Goal: Book appointment/travel/reservation

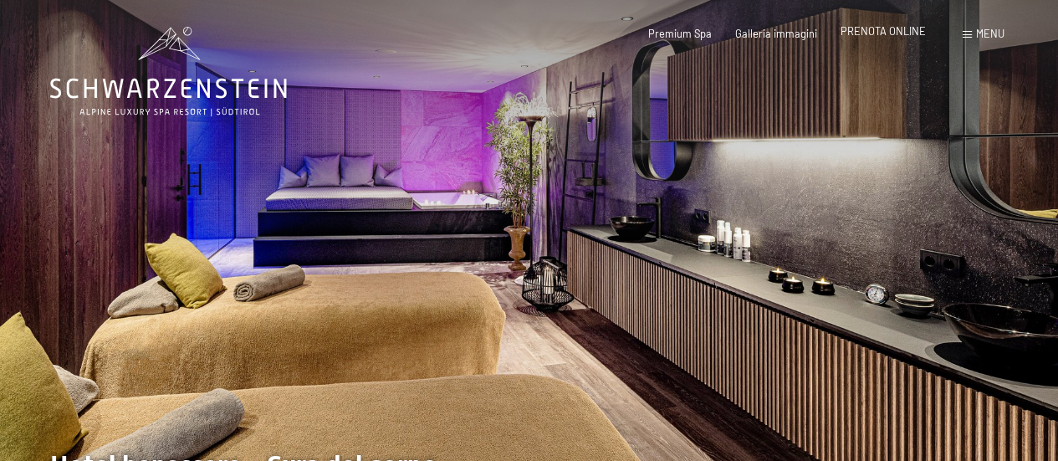
click at [897, 31] on span "PRENOTA ONLINE" at bounding box center [883, 30] width 85 height 13
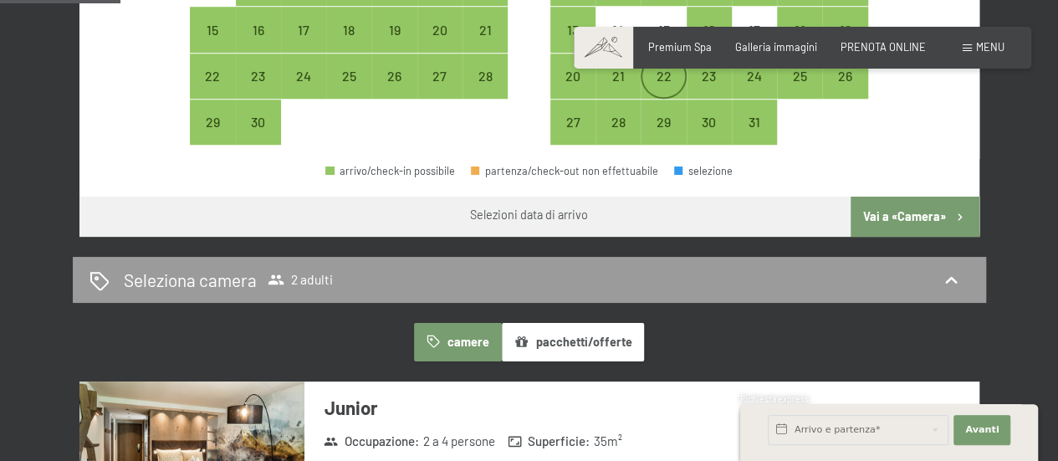
scroll to position [669, 0]
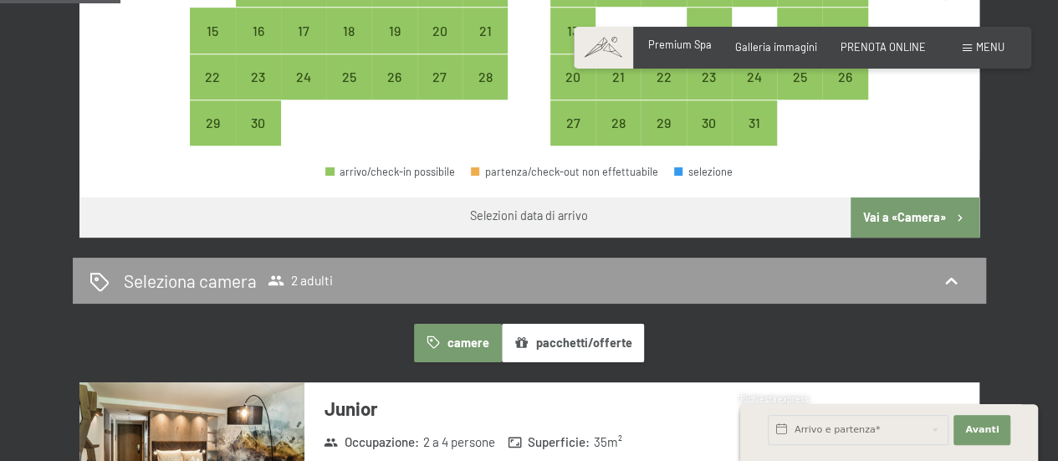
click at [703, 48] on span "Premium Spa" at bounding box center [680, 44] width 64 height 13
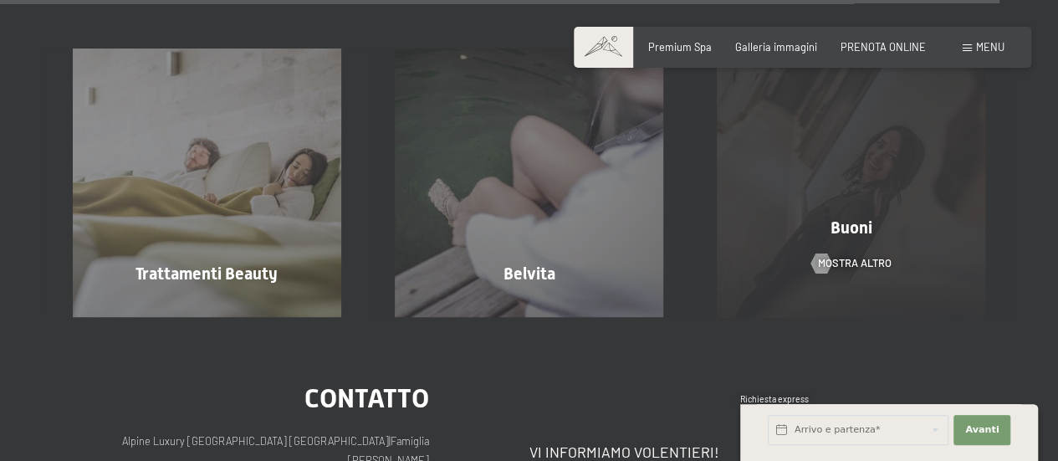
scroll to position [7533, 0]
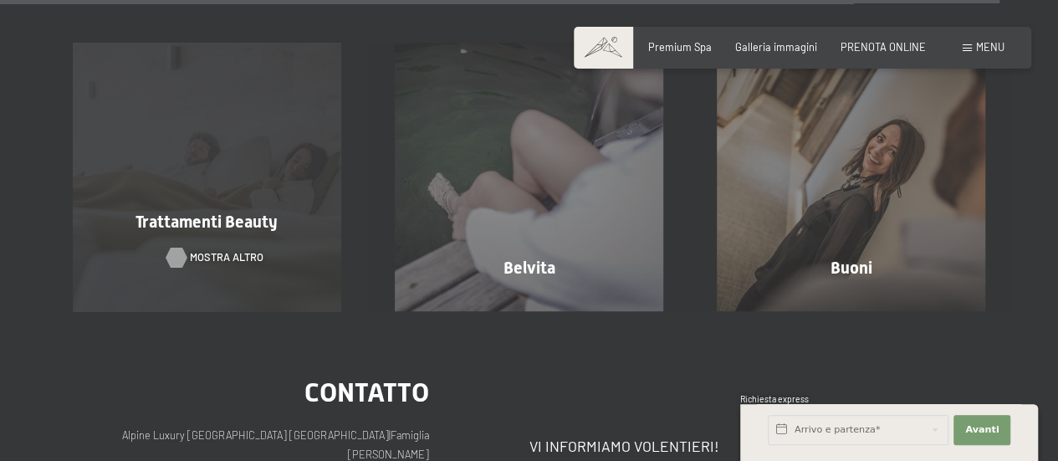
click at [197, 250] on span "mostra altro" at bounding box center [227, 257] width 74 height 15
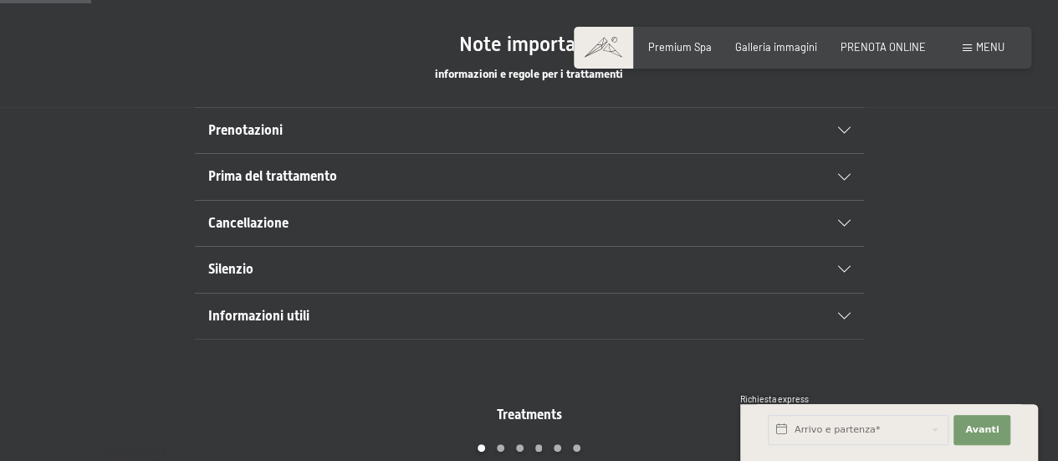
scroll to position [920, 0]
click at [273, 176] on span "Prima del trattamento" at bounding box center [272, 175] width 129 height 16
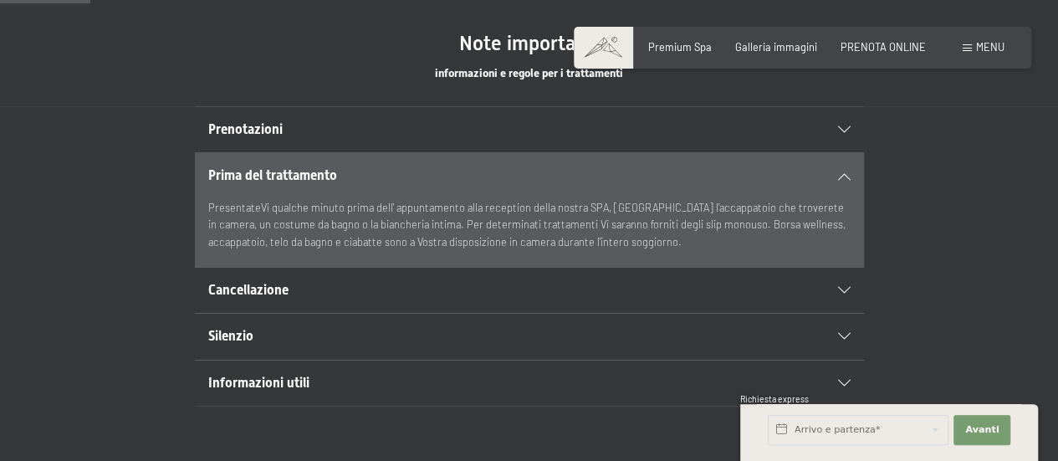
click at [271, 284] on span "Cancellazione" at bounding box center [248, 290] width 80 height 16
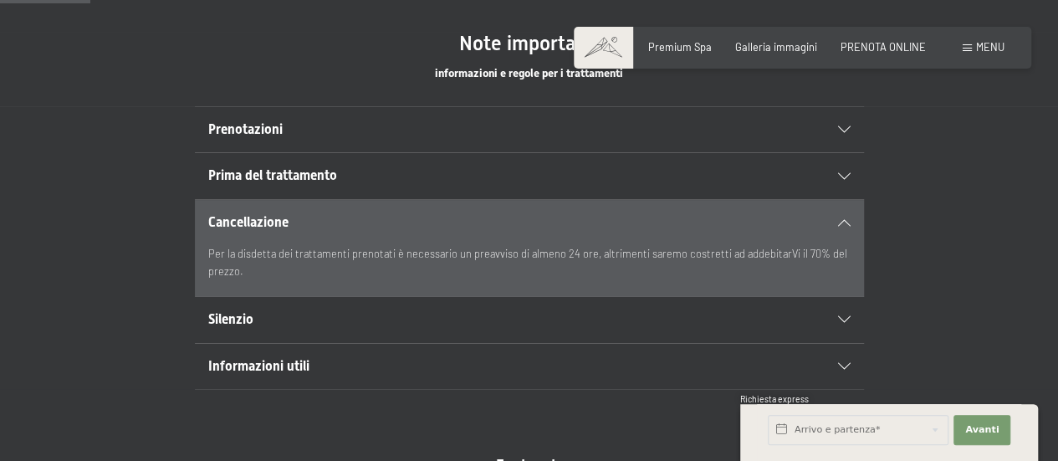
click at [236, 130] on span "Prenotazioni" at bounding box center [245, 129] width 74 height 16
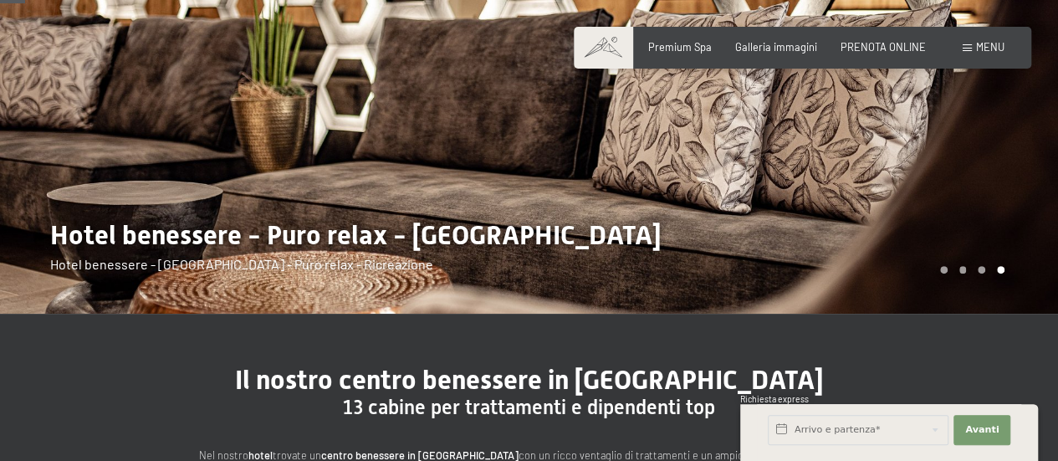
scroll to position [251, 0]
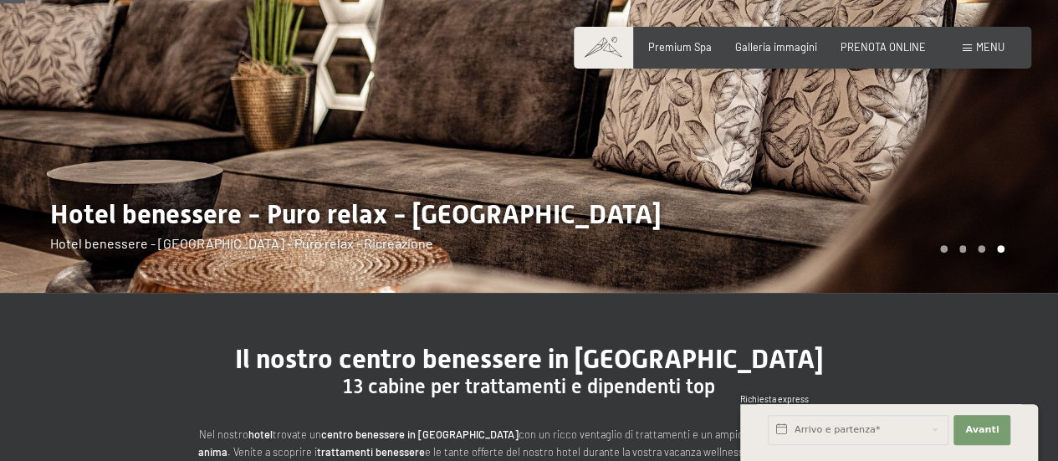
click at [942, 258] on div at bounding box center [793, 21] width 529 height 544
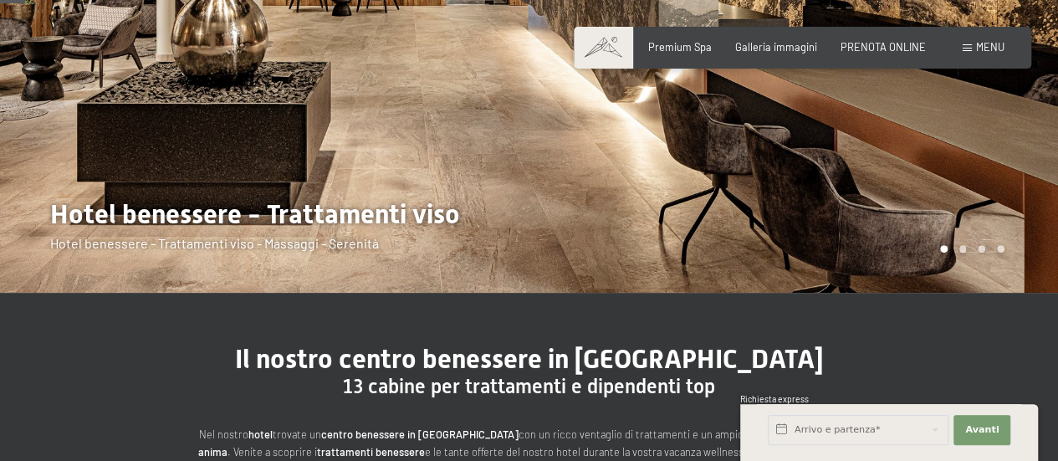
click at [965, 255] on div at bounding box center [793, 21] width 529 height 544
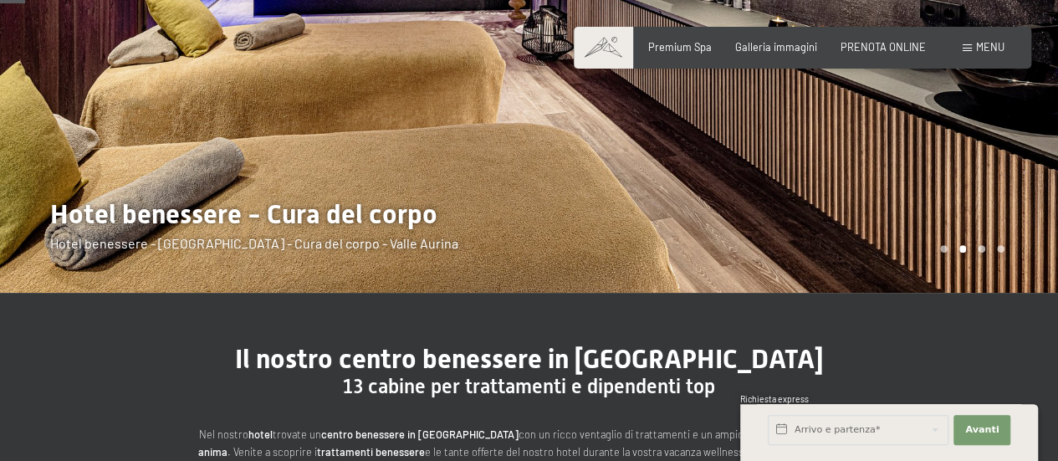
click at [979, 259] on div at bounding box center [793, 21] width 529 height 544
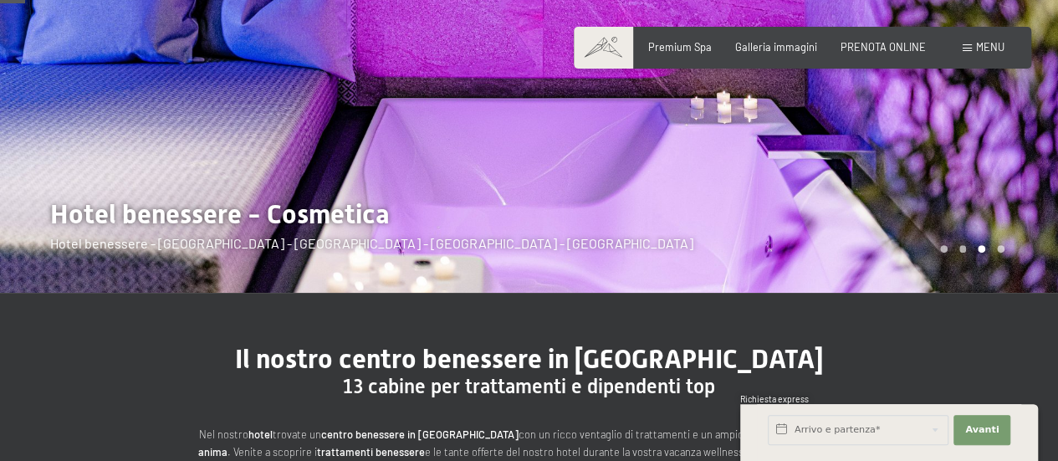
click at [977, 49] on span "Menu" at bounding box center [990, 46] width 28 height 13
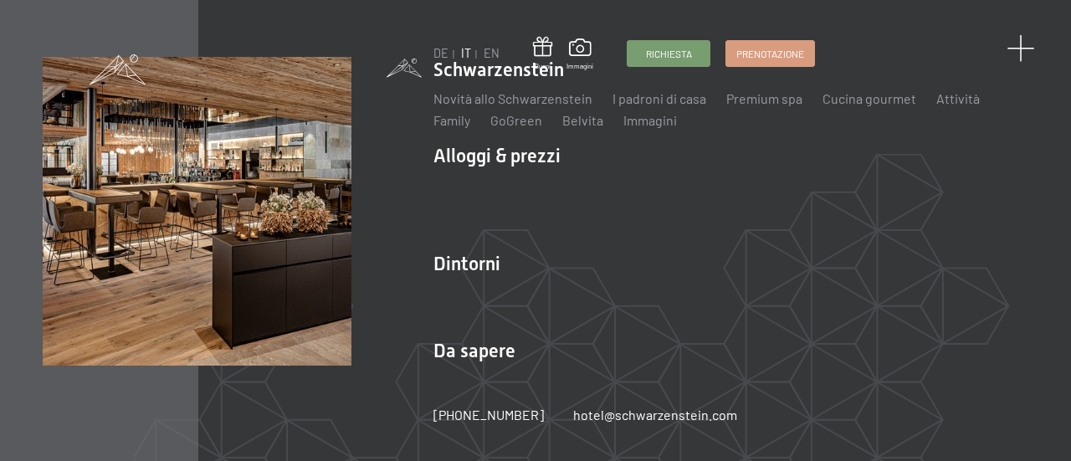
click at [1013, 45] on span at bounding box center [1020, 49] width 28 height 28
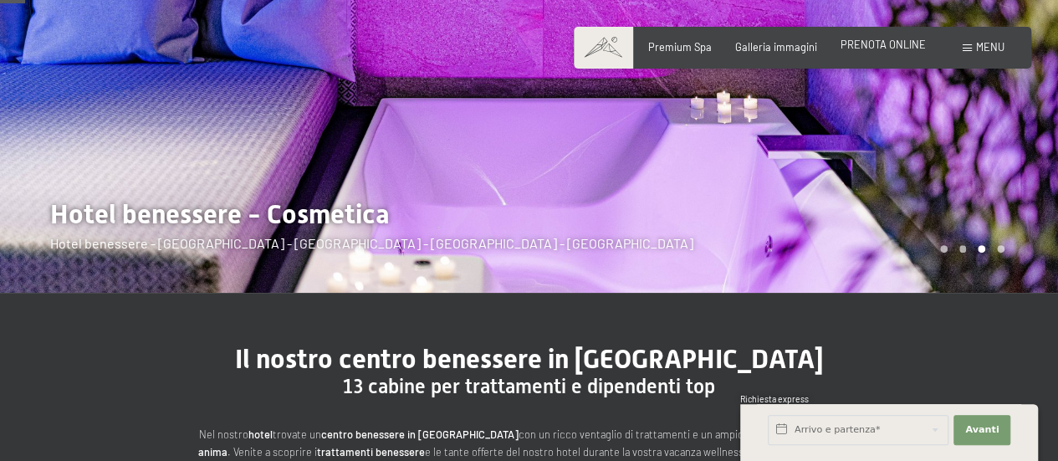
click at [897, 48] on span "PRENOTA ONLINE" at bounding box center [883, 44] width 85 height 13
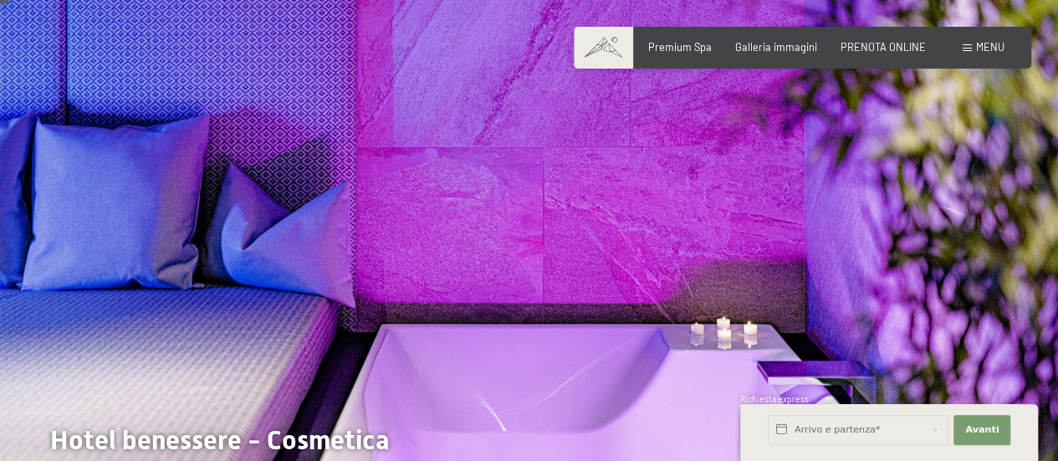
scroll to position [0, 0]
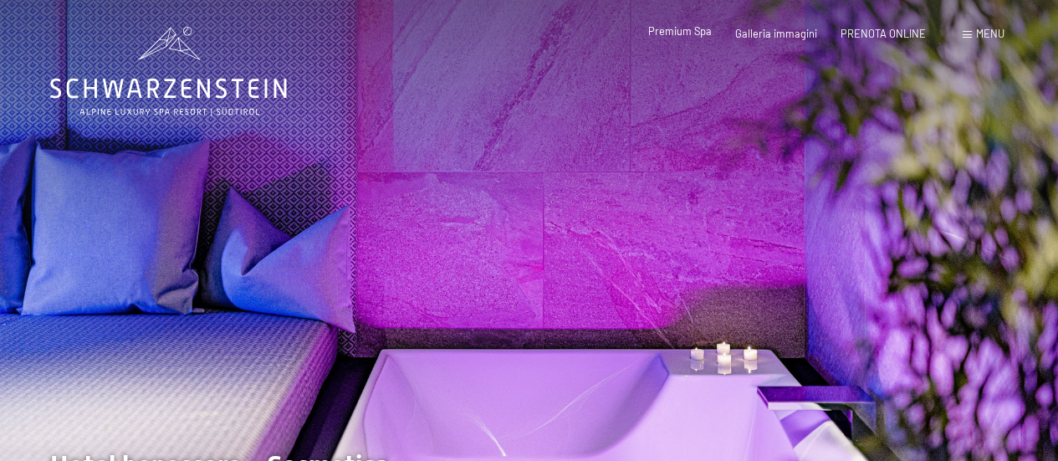
click at [688, 32] on span "Premium Spa" at bounding box center [680, 30] width 64 height 13
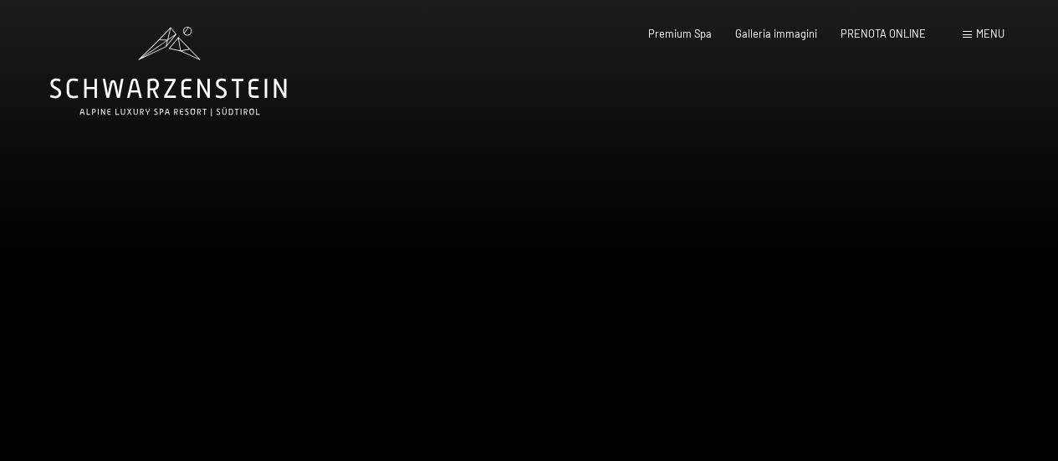
click at [207, 85] on icon at bounding box center [168, 71] width 237 height 89
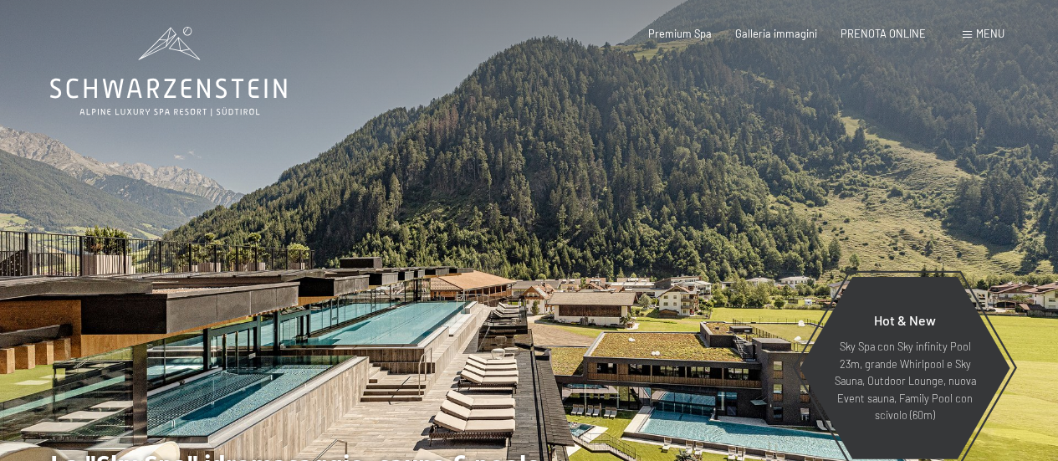
click at [994, 33] on span "Menu" at bounding box center [990, 33] width 28 height 13
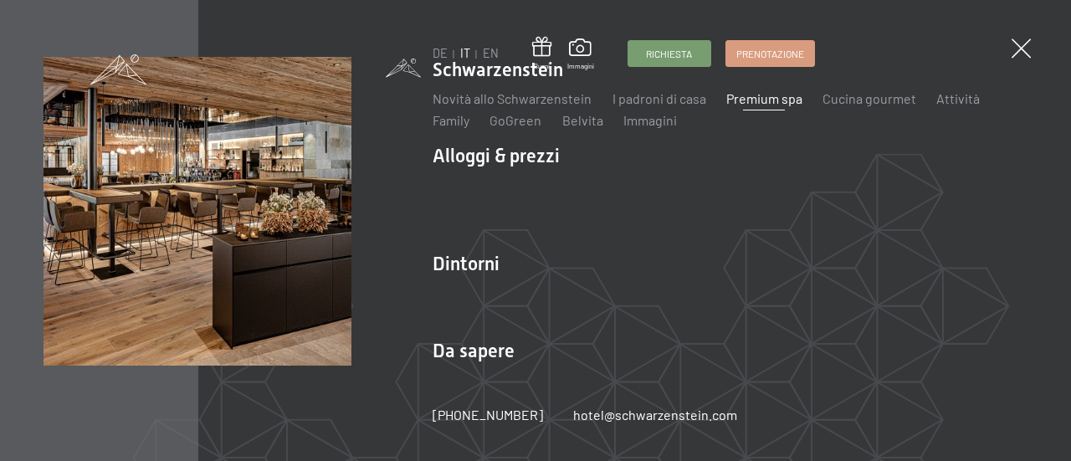
click at [753, 98] on link "Premium spa" at bounding box center [764, 98] width 76 height 16
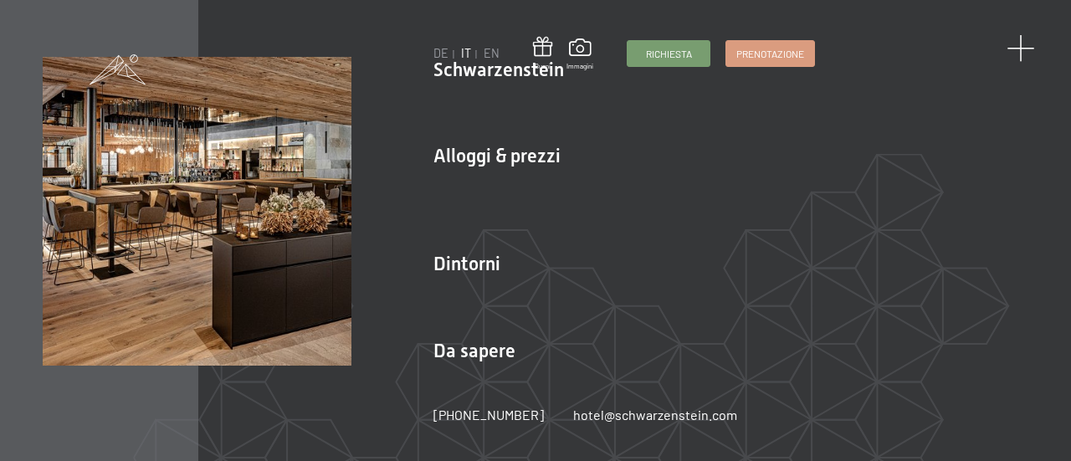
click at [1027, 49] on span at bounding box center [1020, 49] width 28 height 28
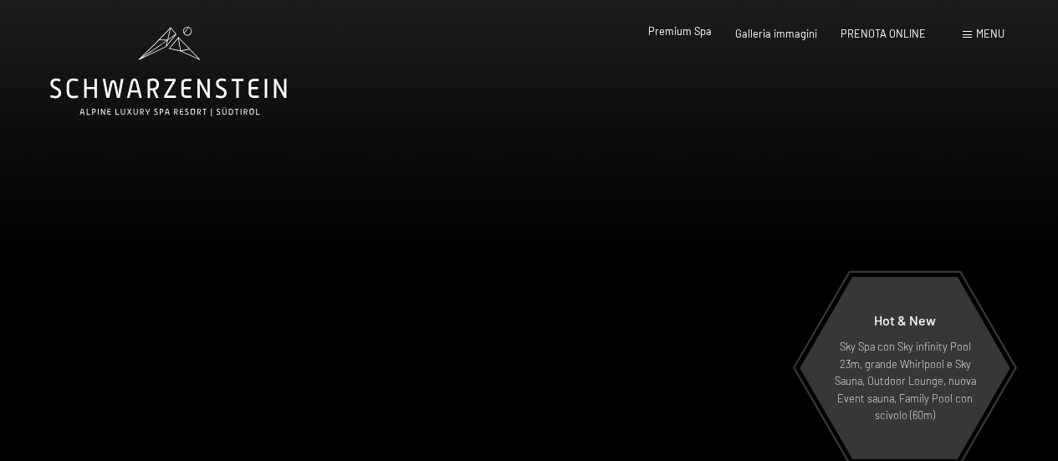
click at [693, 35] on span "Premium Spa" at bounding box center [680, 30] width 64 height 13
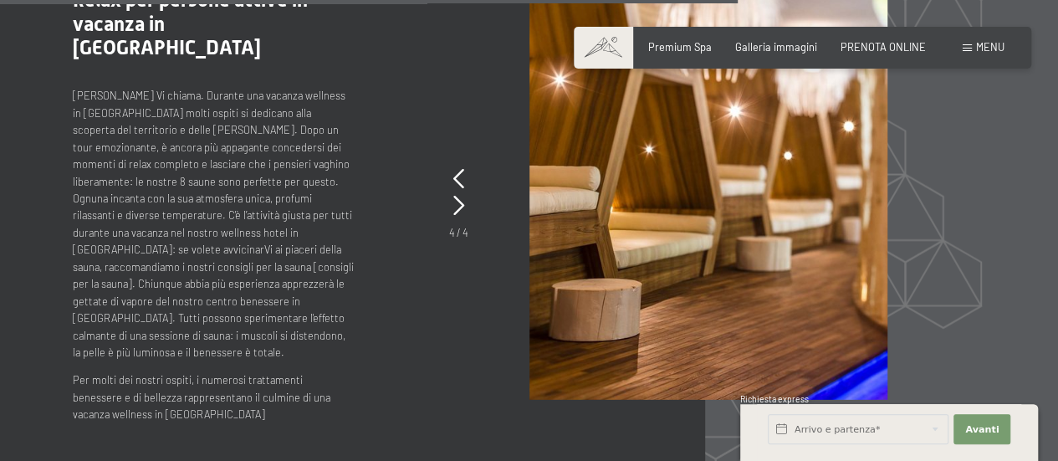
scroll to position [5520, 0]
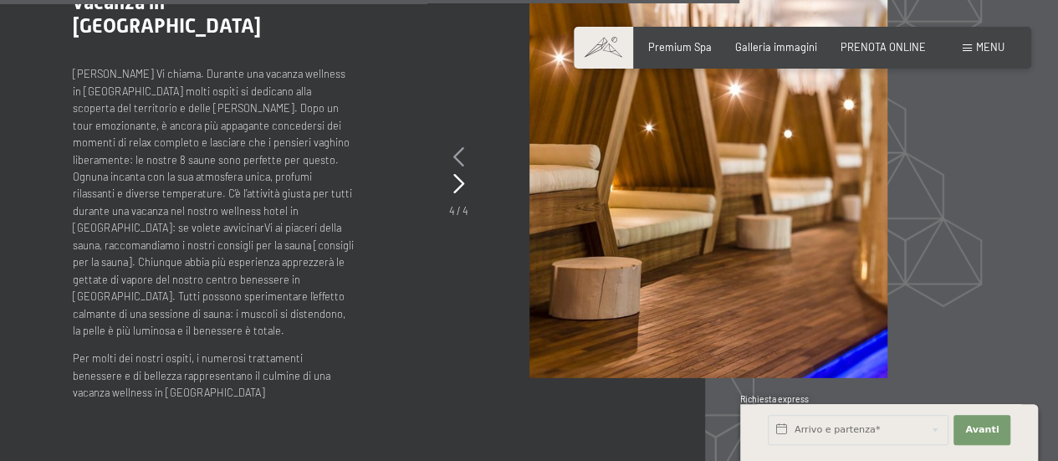
click at [458, 148] on icon at bounding box center [458, 157] width 11 height 20
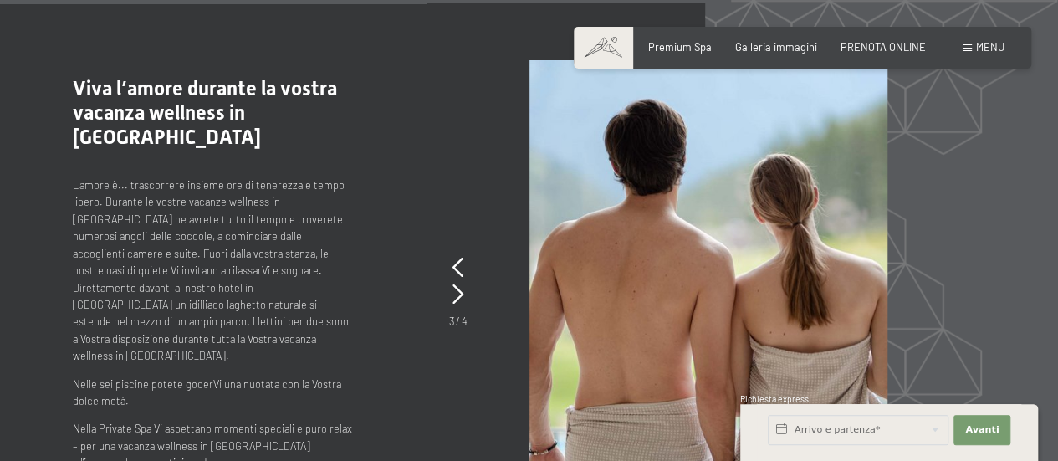
scroll to position [5375, 0]
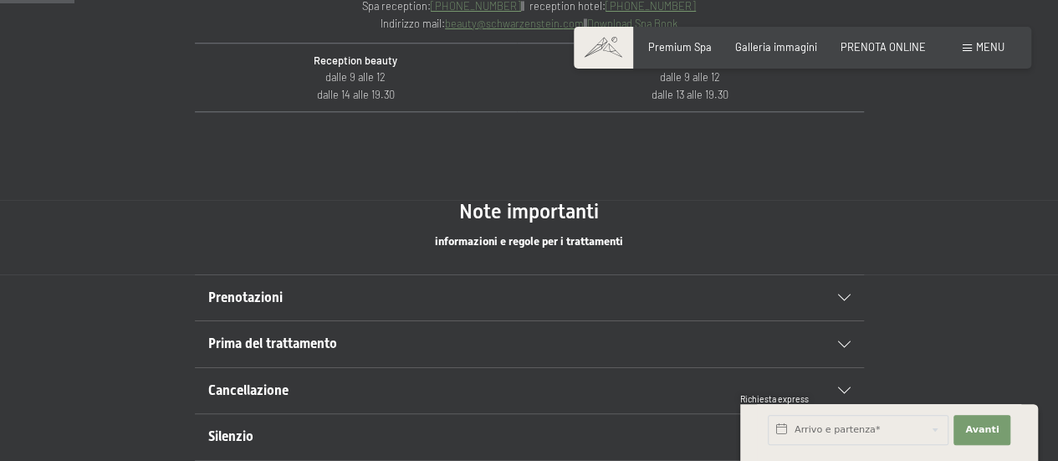
scroll to position [753, 0]
click at [783, 298] on h2 "Prenotazioni" at bounding box center [497, 297] width 578 height 18
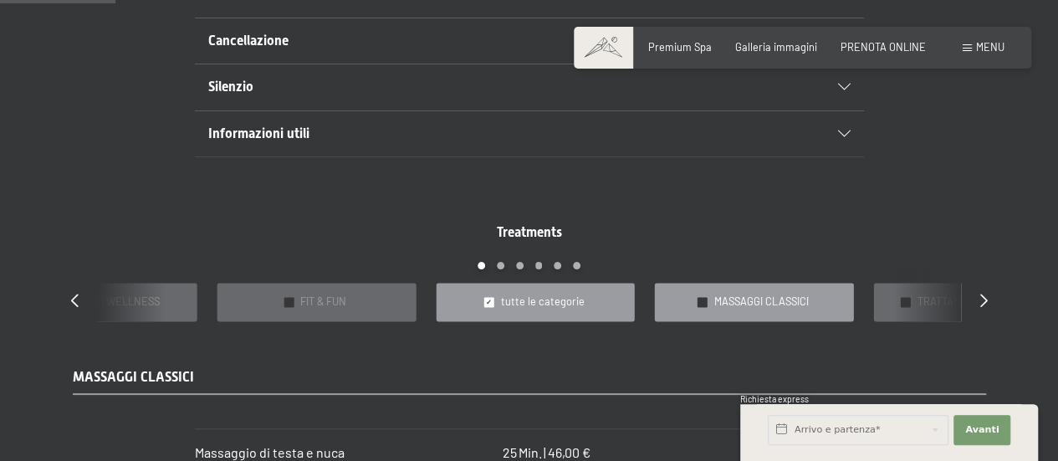
scroll to position [1171, 0]
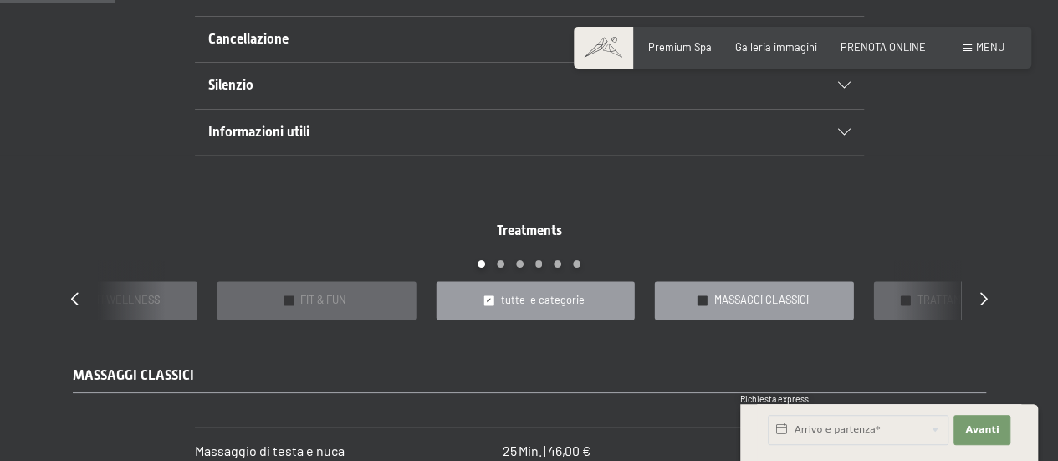
click at [765, 299] on span "MASSAGGI CLASSICI" at bounding box center [761, 300] width 95 height 15
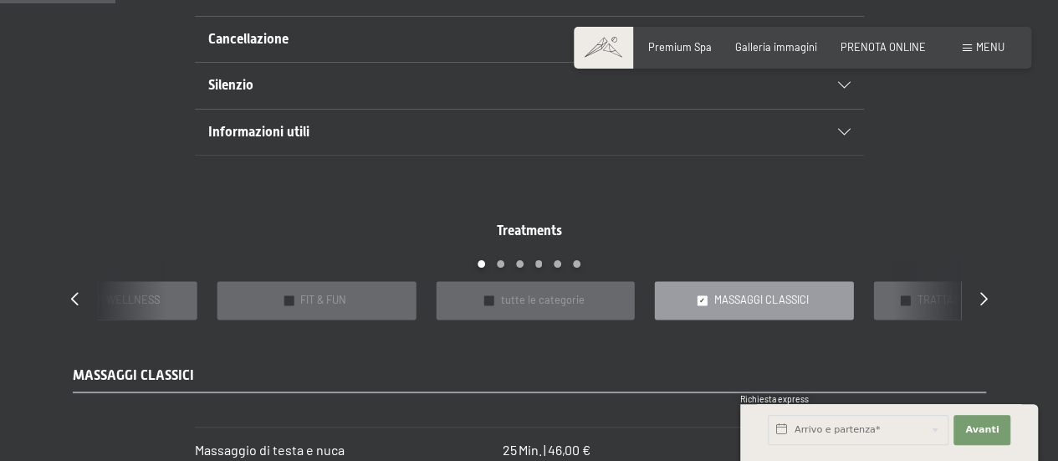
click at [786, 293] on span "MASSAGGI CLASSICI" at bounding box center [761, 300] width 95 height 15
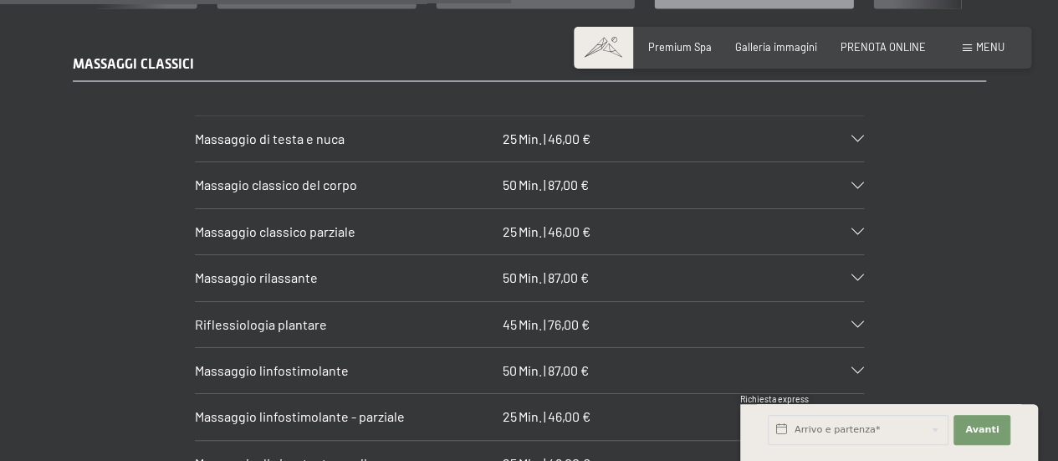
scroll to position [1506, 0]
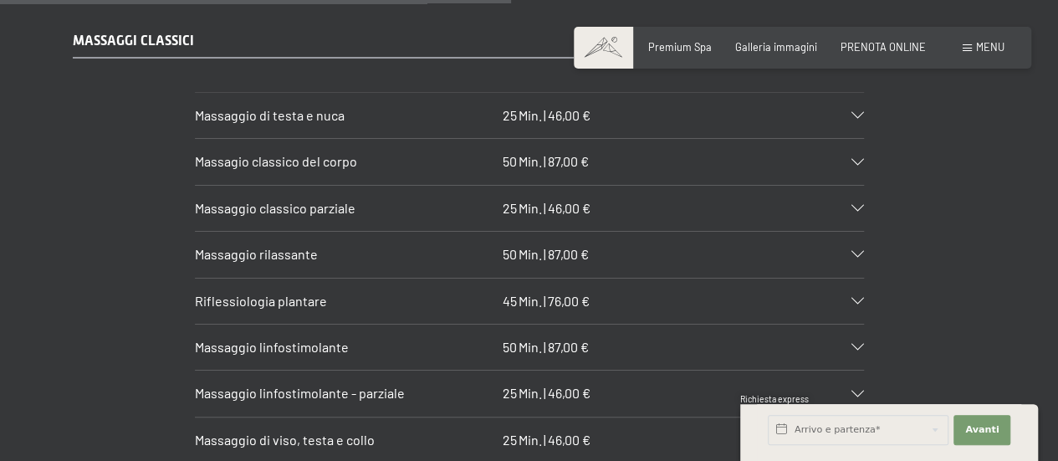
click at [858, 243] on div "Massaggio rilassante 50 Min. | 87,00 €" at bounding box center [529, 254] width 669 height 45
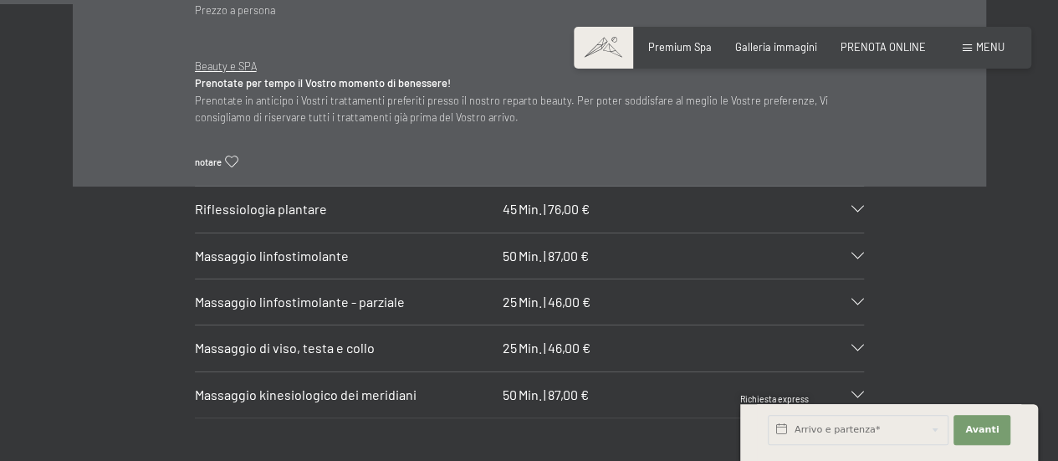
scroll to position [1840, 0]
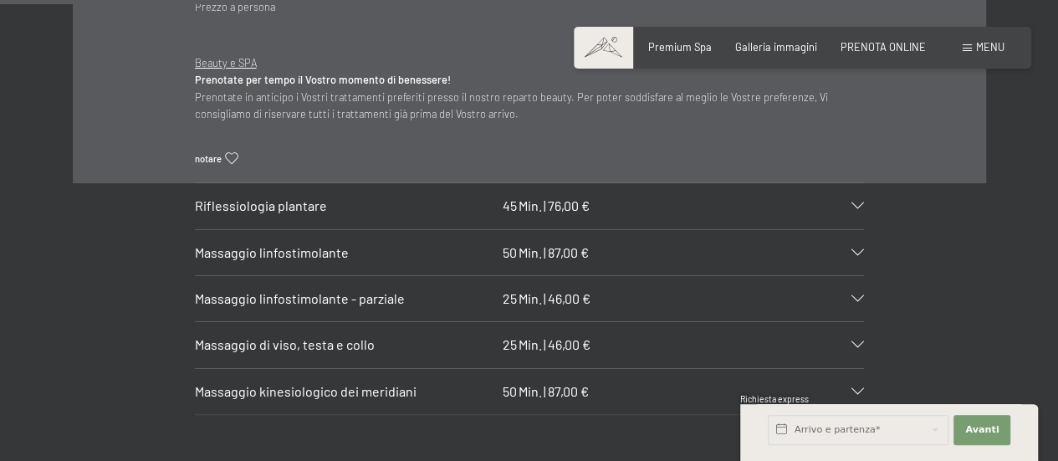
click at [851, 242] on div "Massaggio linfostimolante 50 Min. | 87,00 €" at bounding box center [529, 252] width 669 height 45
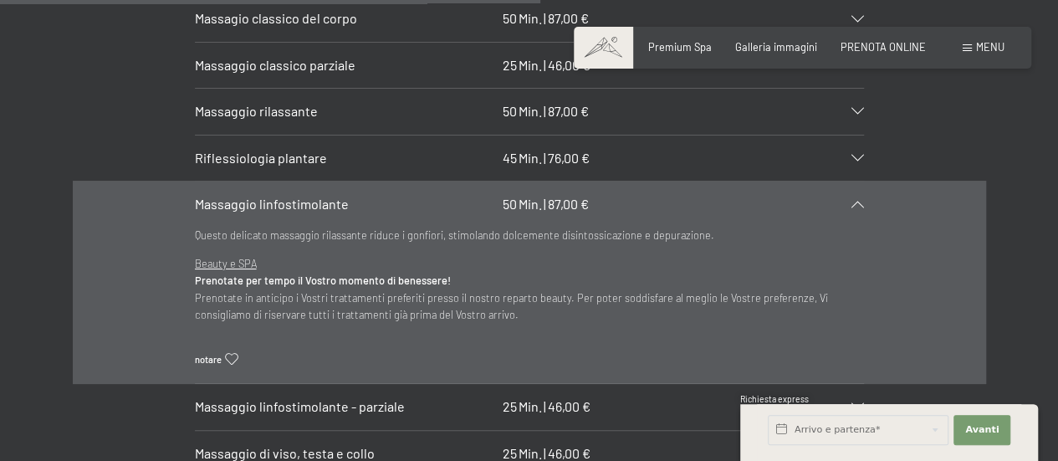
scroll to position [1673, 0]
